Goal: Task Accomplishment & Management: Use online tool/utility

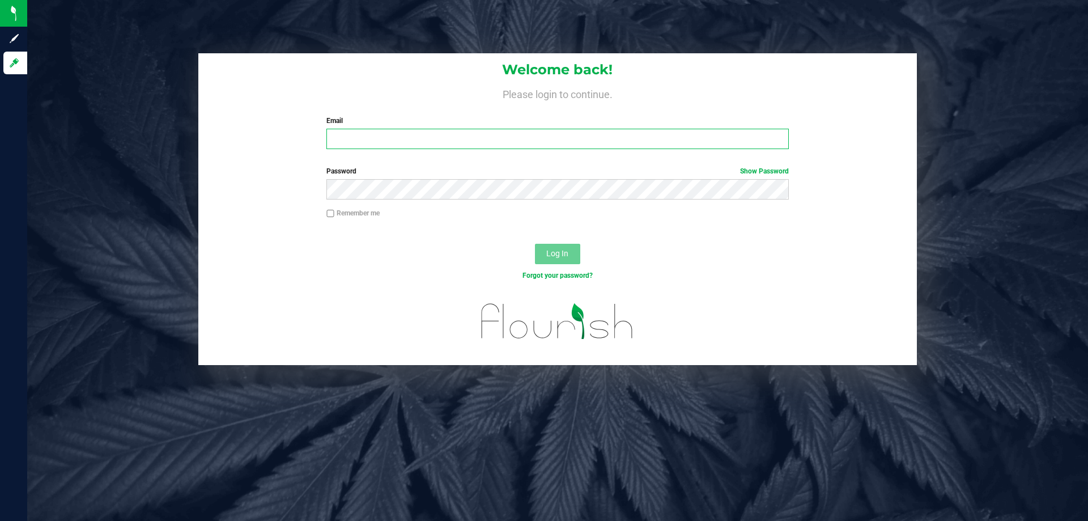
click at [430, 134] on input "Email" at bounding box center [557, 139] width 462 height 20
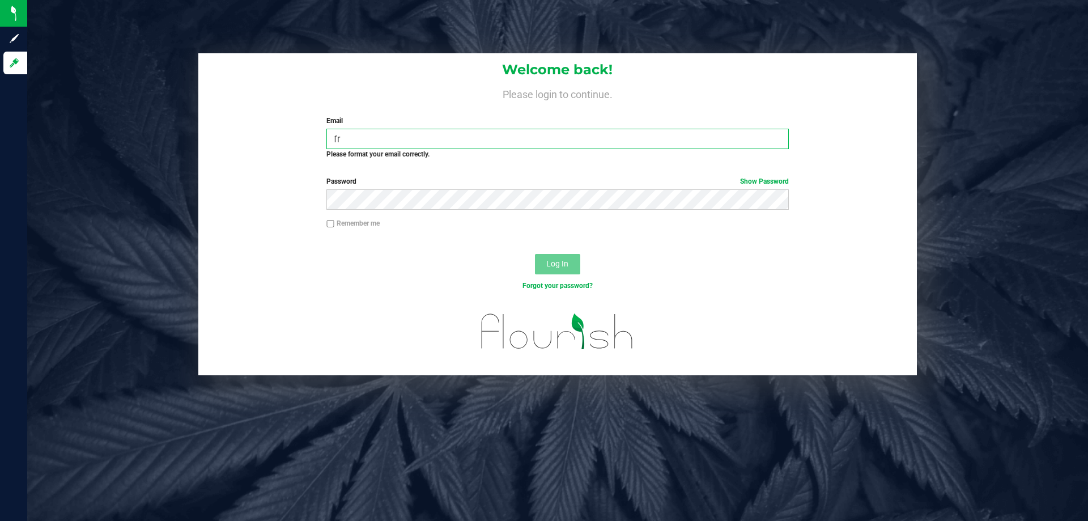
type input "f"
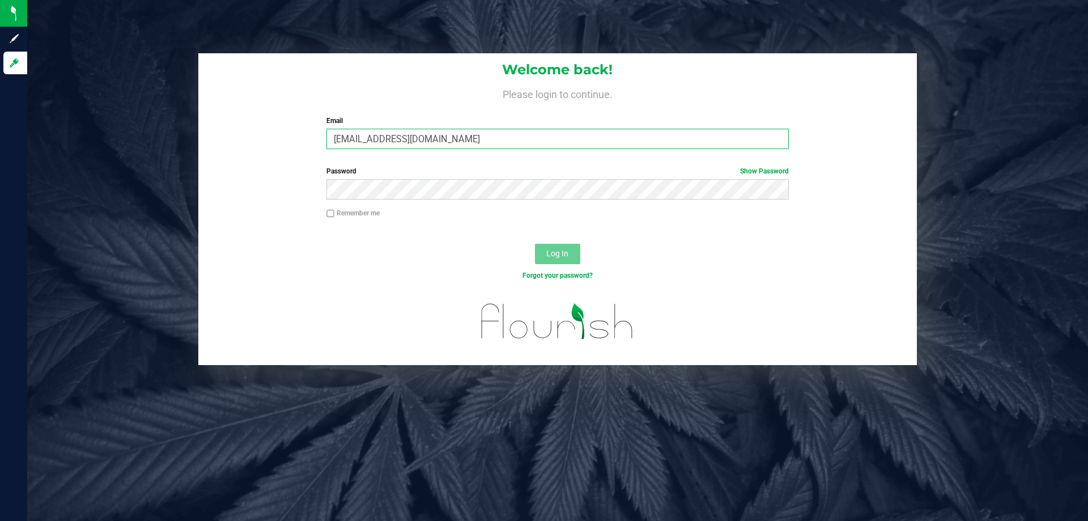
type input "[EMAIL_ADDRESS][DOMAIN_NAME]"
click at [535, 244] on button "Log In" at bounding box center [557, 254] width 45 height 20
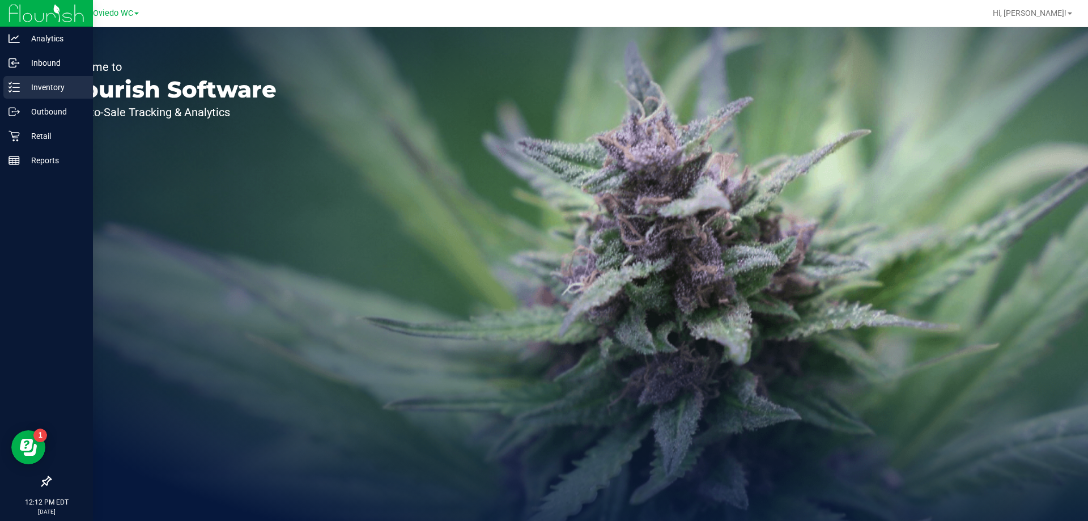
click at [25, 88] on p "Inventory" at bounding box center [54, 87] width 68 height 14
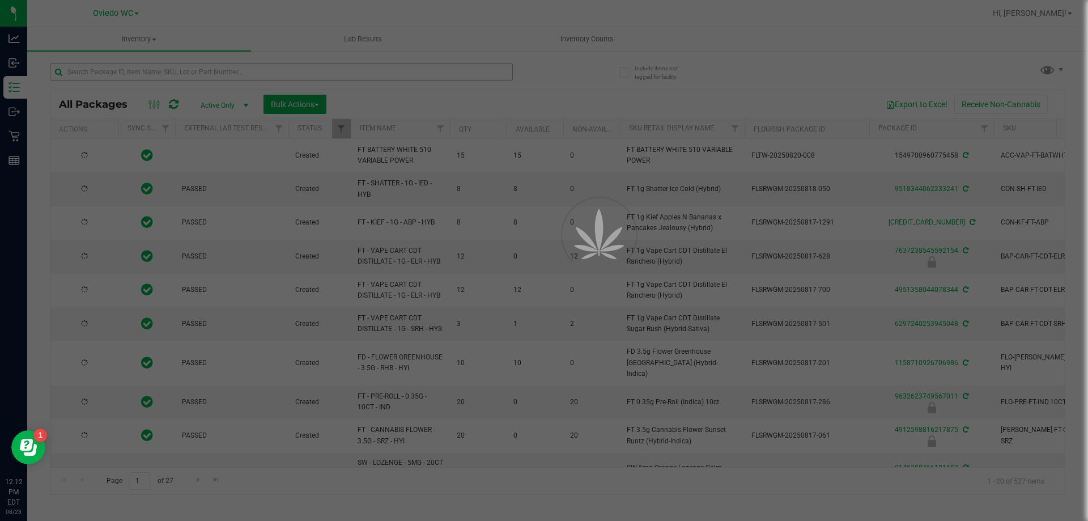
click at [128, 67] on div at bounding box center [544, 260] width 1088 height 521
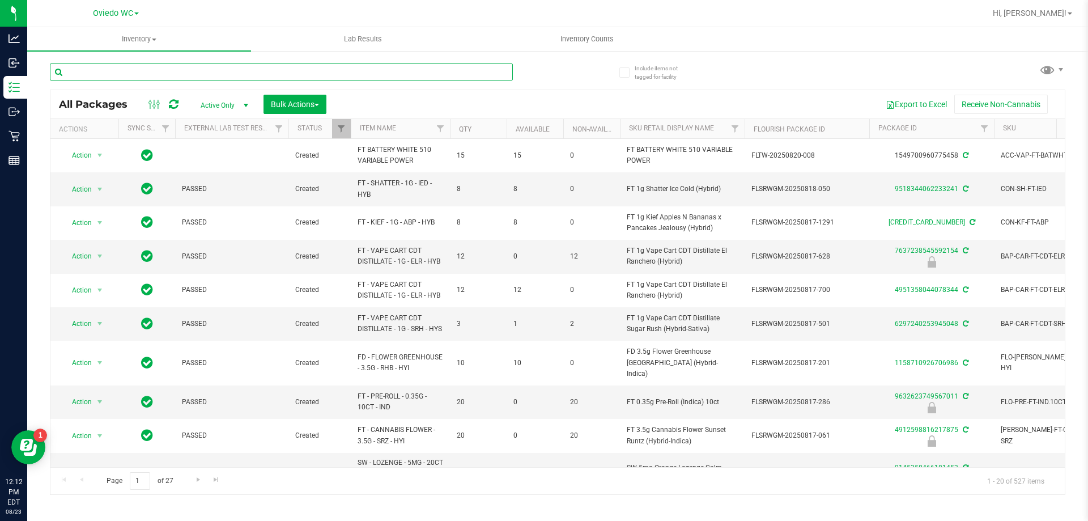
click at [128, 70] on input "text" at bounding box center [281, 71] width 463 height 17
type input "bdl"
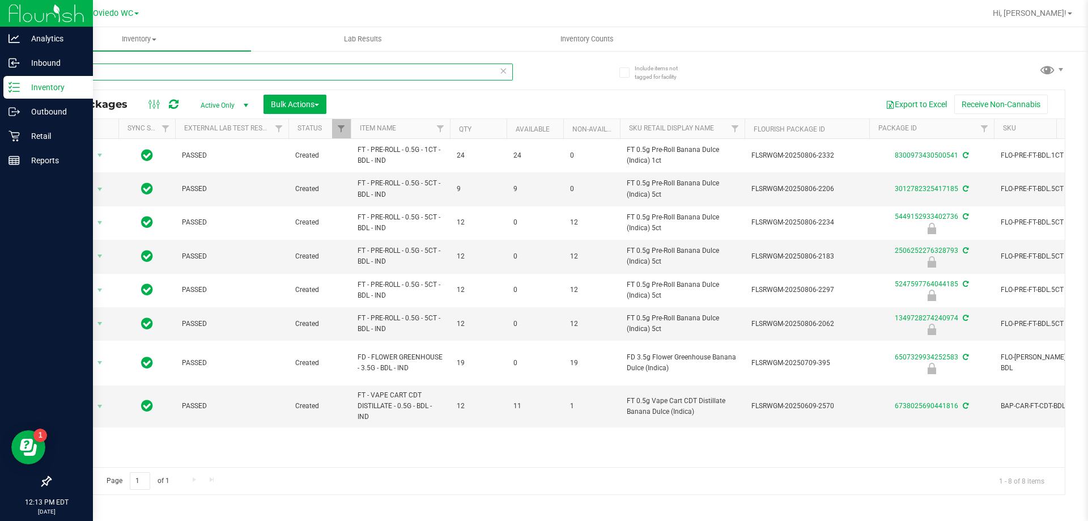
drag, startPoint x: 171, startPoint y: 69, endPoint x: 0, endPoint y: 83, distance: 171.2
click at [0, 83] on div "Analytics Inbound Inventory Outbound Retail Reports 12:13 PM EDT [DATE] 08/23 […" at bounding box center [544, 260] width 1088 height 521
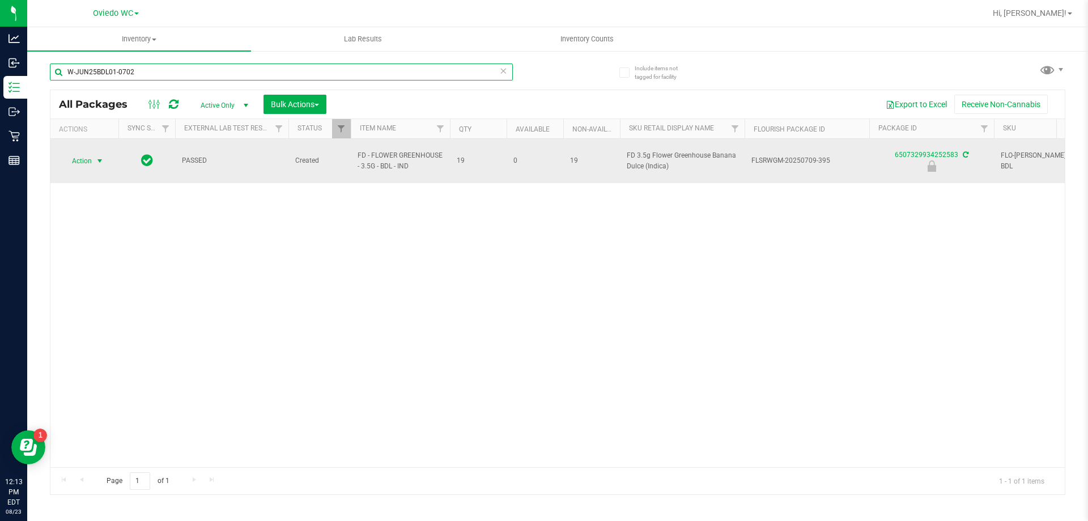
type input "W-JUN25BDL01-0702"
click at [87, 153] on span "Action" at bounding box center [77, 161] width 31 height 16
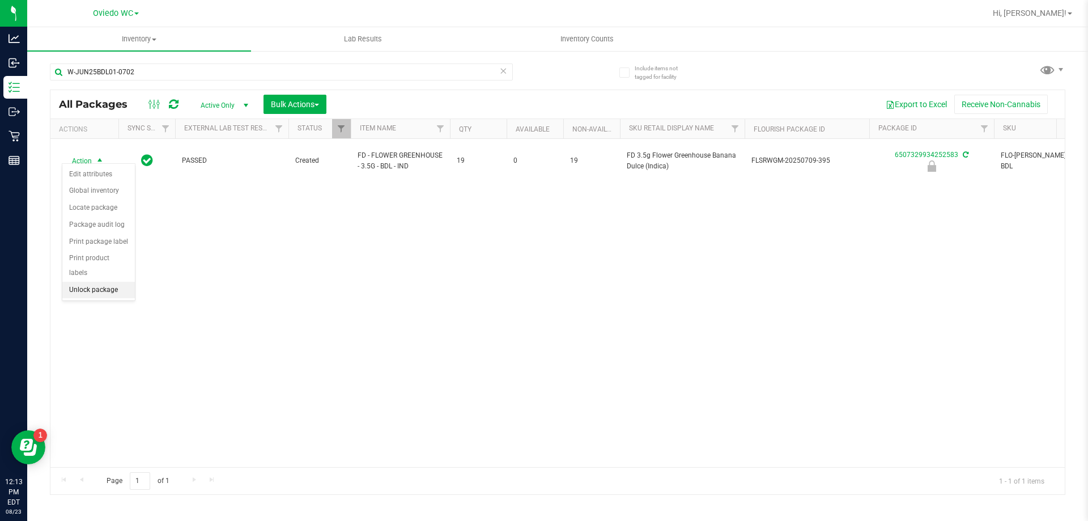
click at [107, 282] on li "Unlock package" at bounding box center [98, 290] width 73 height 17
